Goal: Transaction & Acquisition: Register for event/course

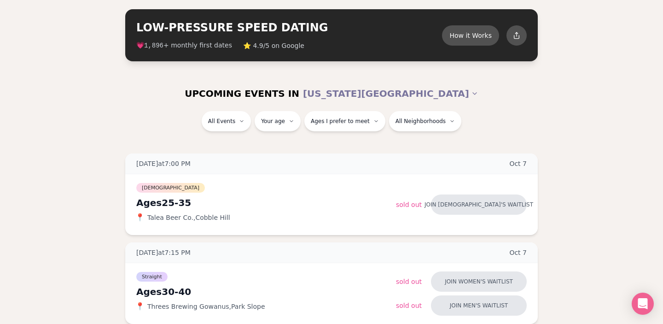
scroll to position [43, 0]
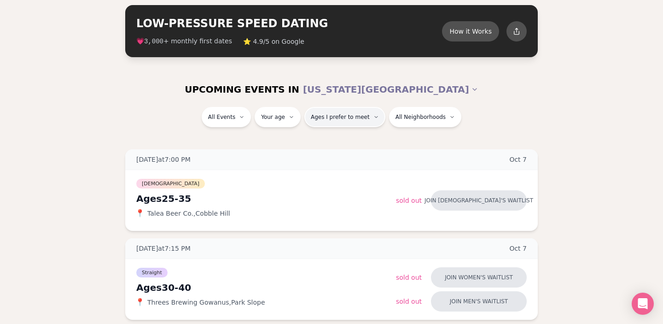
click at [339, 117] on span "Ages I prefer to meet" at bounding box center [340, 116] width 59 height 7
type input "**"
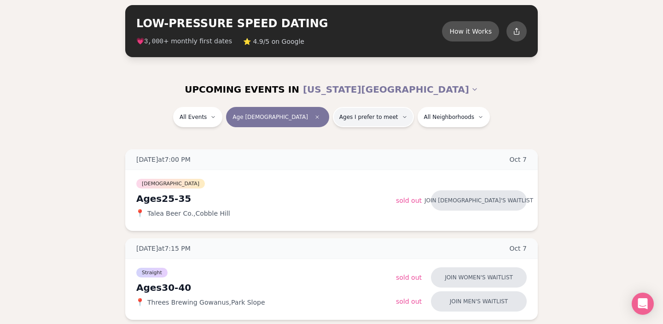
click at [351, 119] on span "Ages I prefer to meet" at bounding box center [368, 116] width 59 height 7
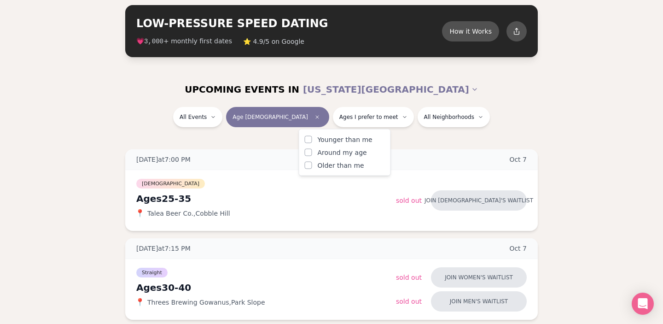
click at [337, 152] on span "Around my age" at bounding box center [342, 152] width 49 height 9
click at [312, 152] on button "Around my age" at bounding box center [308, 152] width 7 height 7
click at [307, 165] on button "Older than me" at bounding box center [308, 165] width 7 height 7
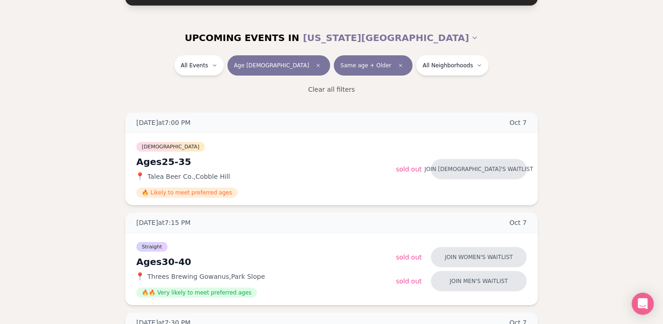
scroll to position [103, 0]
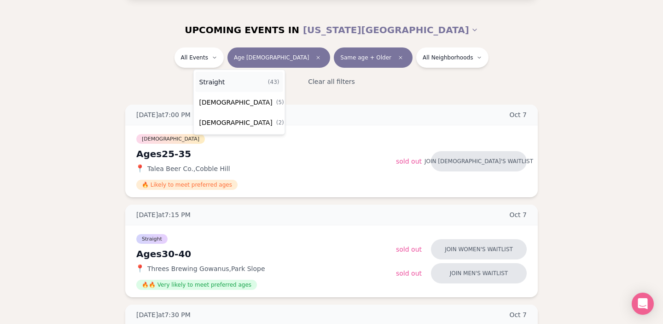
click at [227, 83] on div "Straight ( 43 )" at bounding box center [240, 82] width 88 height 20
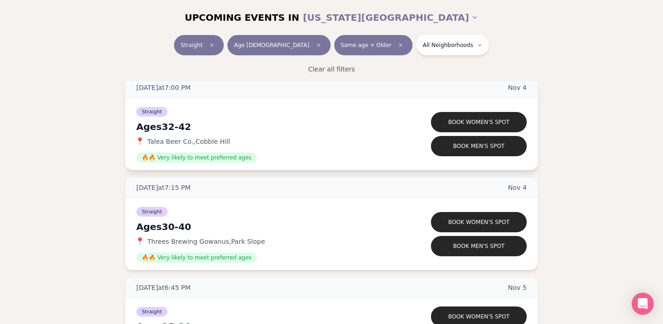
scroll to position [2716, 0]
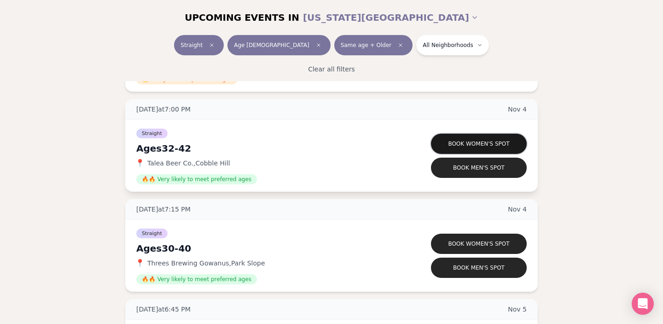
click at [505, 142] on button "Book women's spot" at bounding box center [479, 144] width 96 height 20
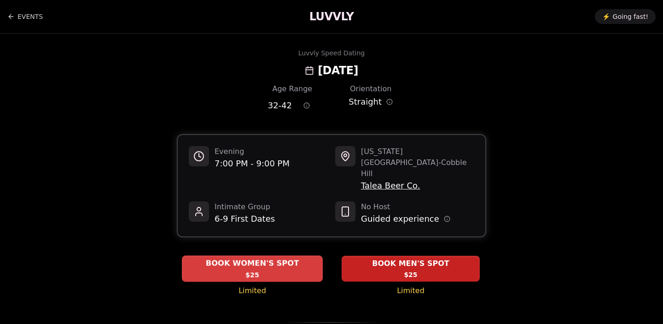
click at [266, 256] on div "BOOK WOMEN'S SPOT $25" at bounding box center [252, 268] width 141 height 25
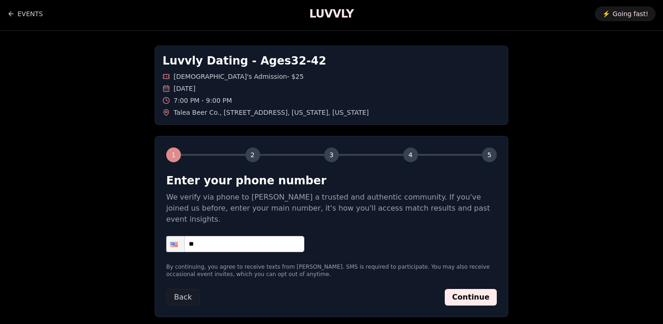
scroll to position [4, 0]
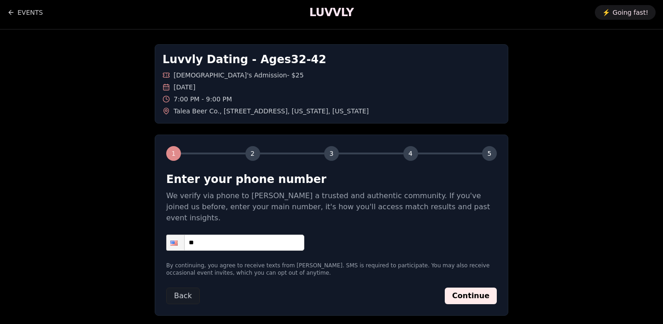
click at [258, 234] on input "**" at bounding box center [235, 242] width 138 height 16
type input "**********"
click at [484, 287] on button "Continue" at bounding box center [471, 295] width 52 height 17
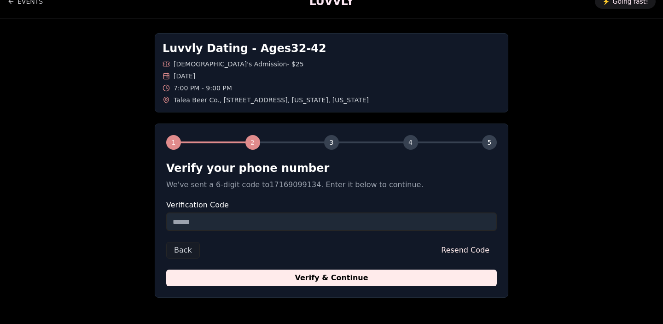
scroll to position [42, 0]
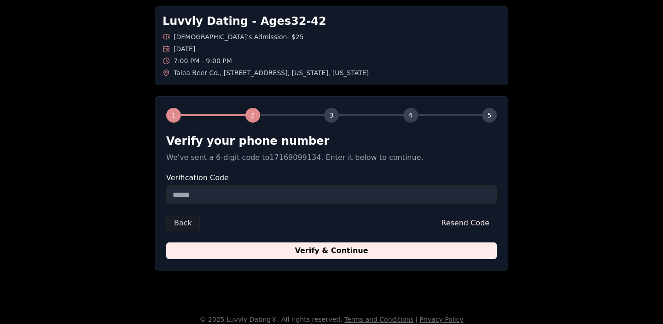
click at [419, 189] on input "Verification Code" at bounding box center [331, 194] width 331 height 18
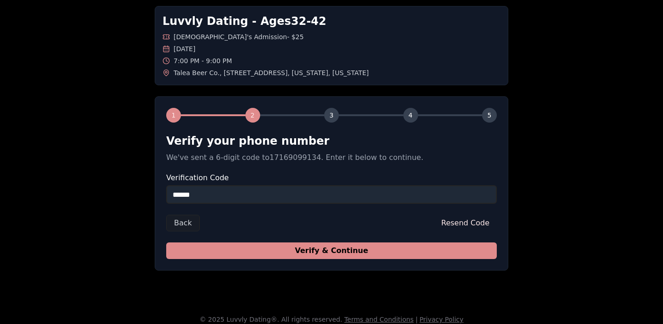
type input "******"
click at [450, 245] on button "Verify & Continue" at bounding box center [331, 250] width 331 height 17
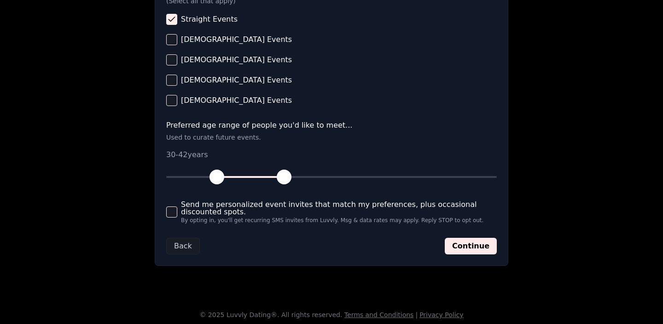
scroll to position [411, 0]
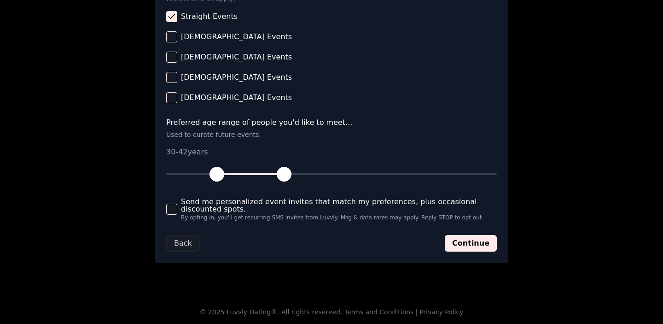
click at [167, 208] on button "Send me personalized event invites that match my preferences, plus occasional d…" at bounding box center [171, 209] width 11 height 11
click at [482, 245] on button "Continue" at bounding box center [471, 243] width 52 height 17
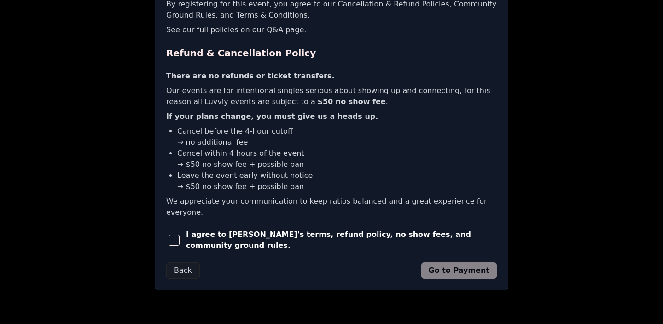
scroll to position [197, 0]
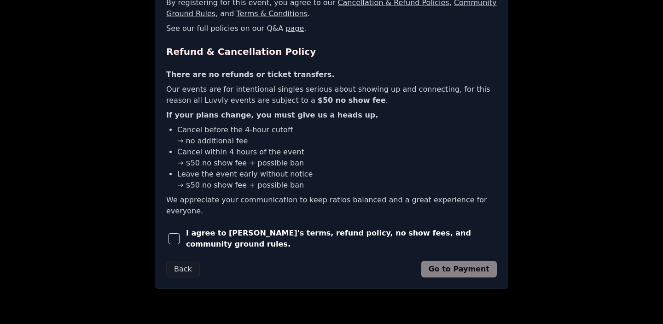
click at [174, 233] on span "button" at bounding box center [174, 238] width 11 height 11
click at [458, 261] on button "Go to Payment" at bounding box center [459, 269] width 76 height 17
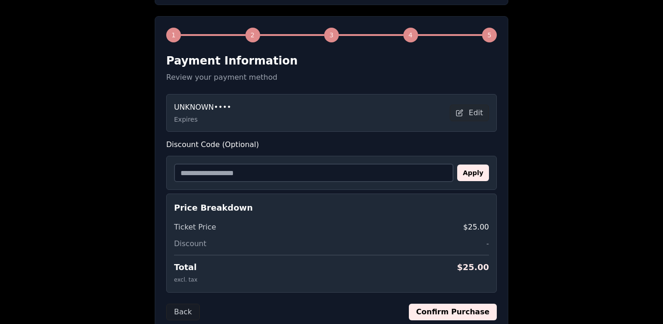
scroll to position [121, 0]
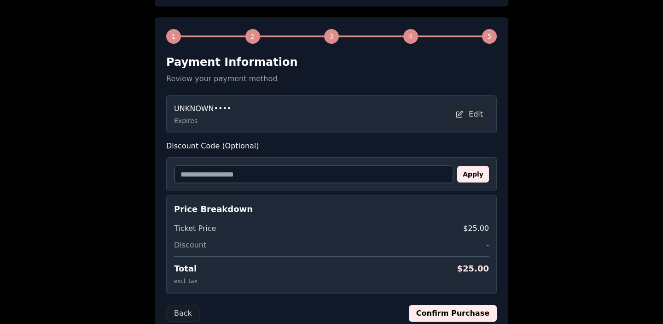
click at [393, 110] on div "UNKNOWN •••• Expires Edit" at bounding box center [331, 114] width 315 height 22
click at [475, 114] on button "Edit" at bounding box center [469, 114] width 39 height 17
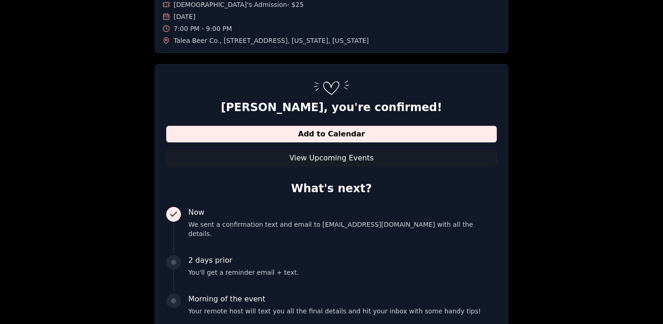
scroll to position [190, 0]
